Goal: Obtain resource: Download file/media

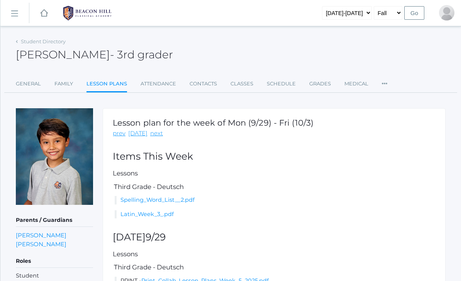
scroll to position [2, 0]
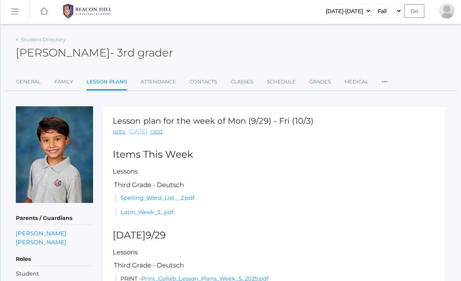
click at [133, 134] on link "[DATE]" at bounding box center [137, 131] width 19 height 9
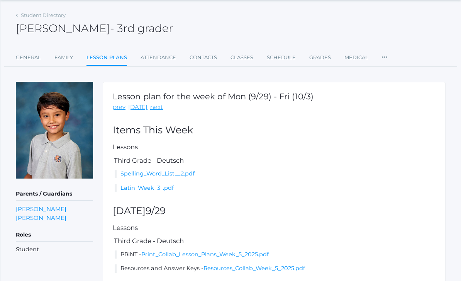
scroll to position [34, 0]
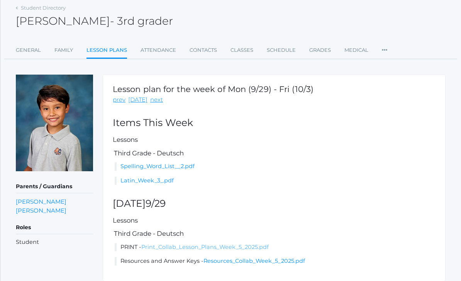
click at [226, 247] on link "Print_Collab_Lesson_Plans_Week_5_2025.pdf" at bounding box center [205, 246] width 128 height 7
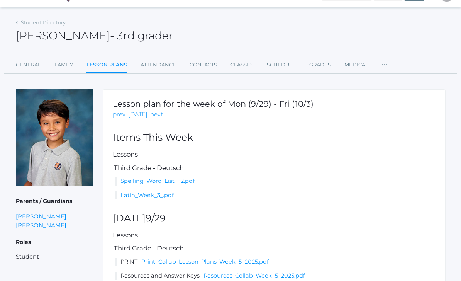
scroll to position [0, 0]
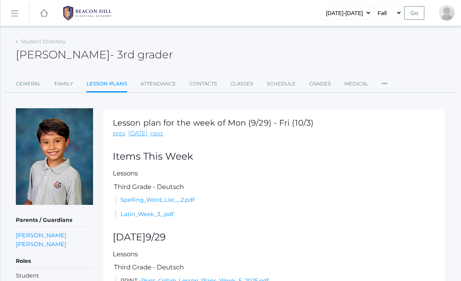
click at [94, 9] on img at bounding box center [87, 12] width 58 height 19
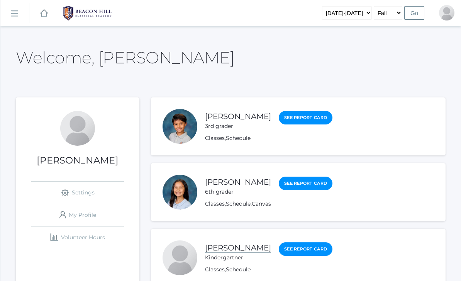
click at [243, 249] on link "[PERSON_NAME]" at bounding box center [238, 248] width 66 height 10
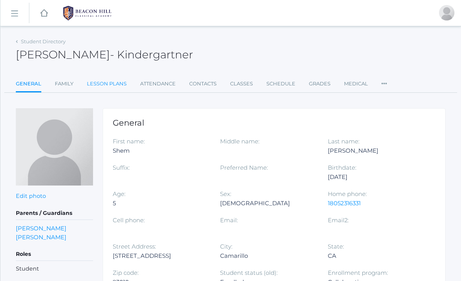
click at [112, 84] on link "Lesson Plans" at bounding box center [107, 83] width 40 height 15
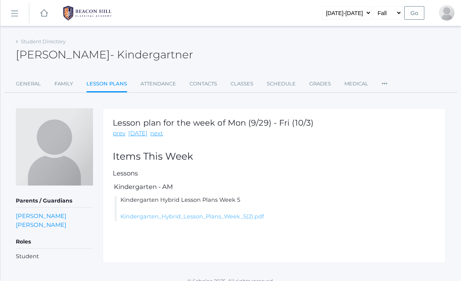
click at [221, 216] on link "Kindergarten_Hybrid_Lesson_Plans_Week_5(2).pdf" at bounding box center [193, 216] width 144 height 7
